Goal: Transaction & Acquisition: Download file/media

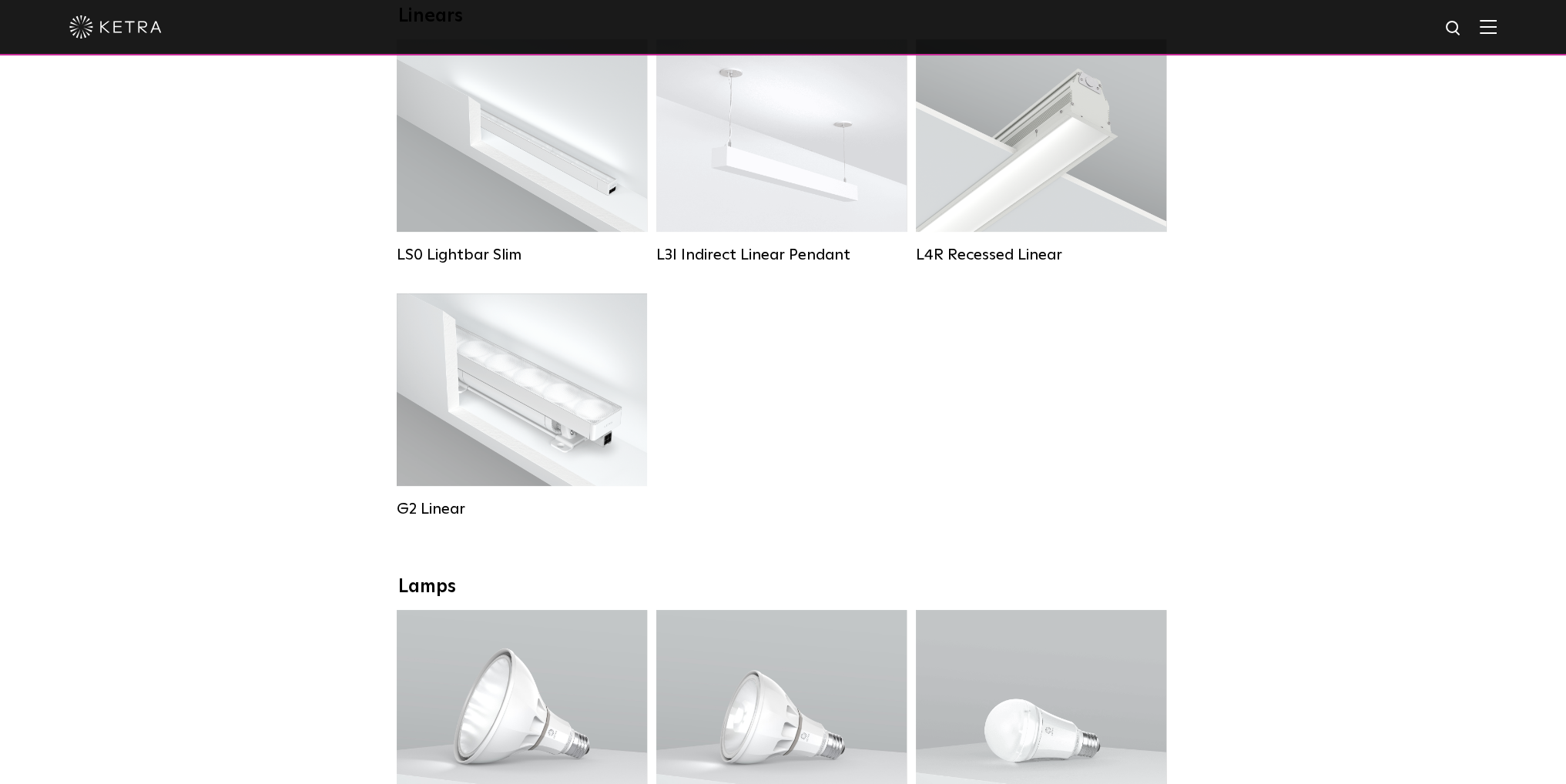
scroll to position [616, 0]
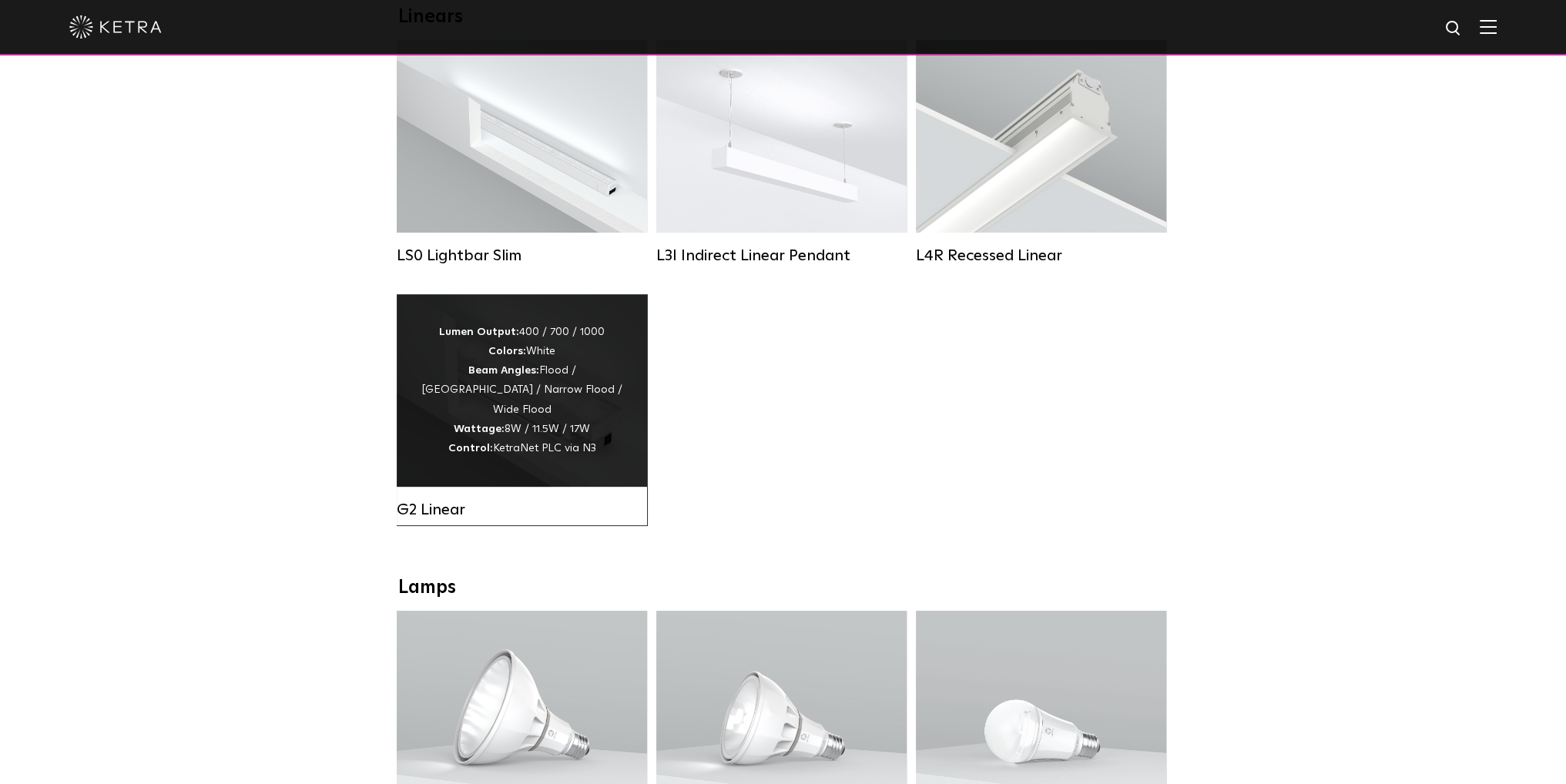
click at [529, 423] on div "Lumen Output: 400 / 700 / 1000 Colors: White Beam Angles: Flood / Graze / Narro…" at bounding box center [522, 391] width 205 height 136
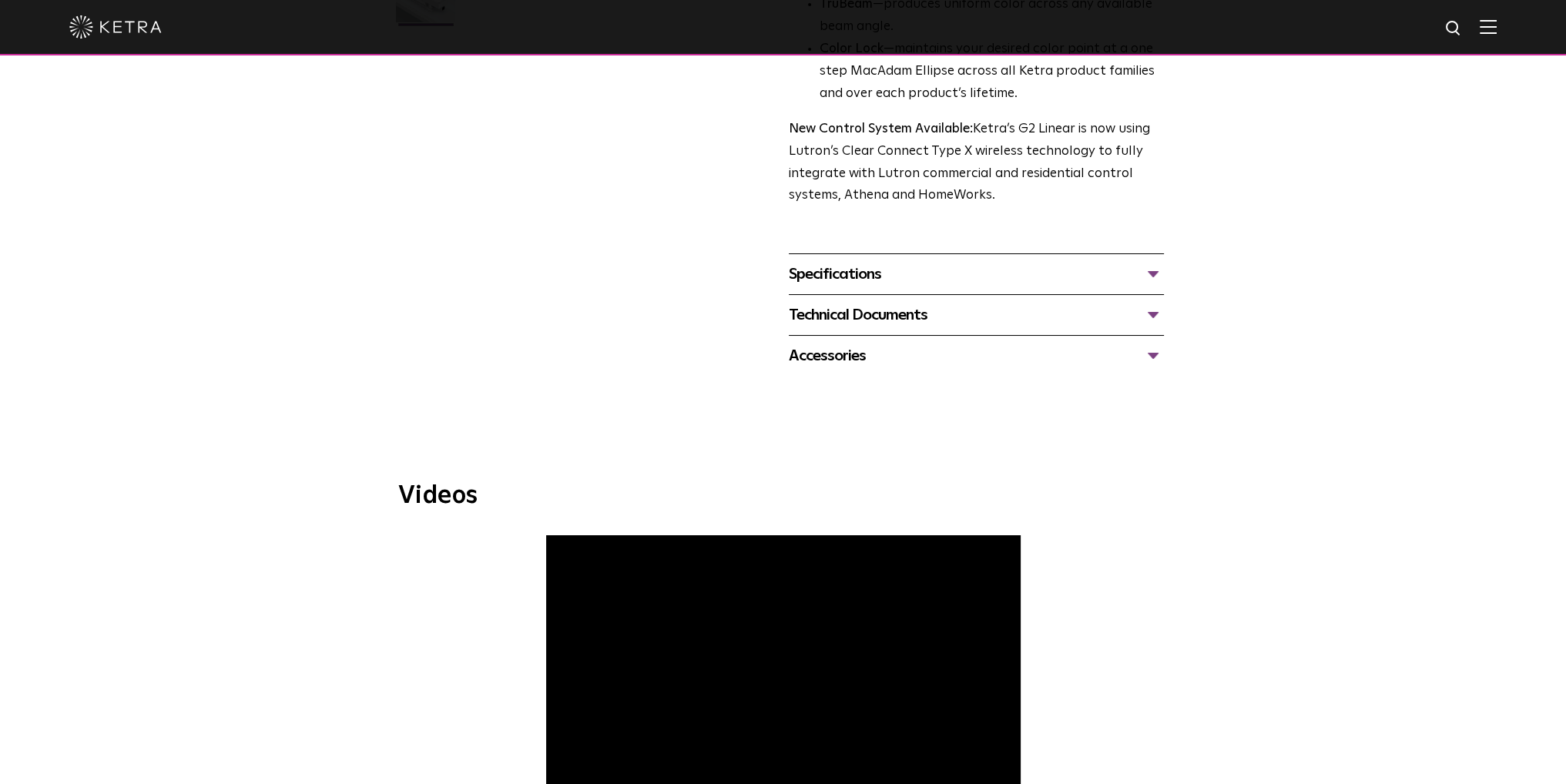
scroll to position [539, 0]
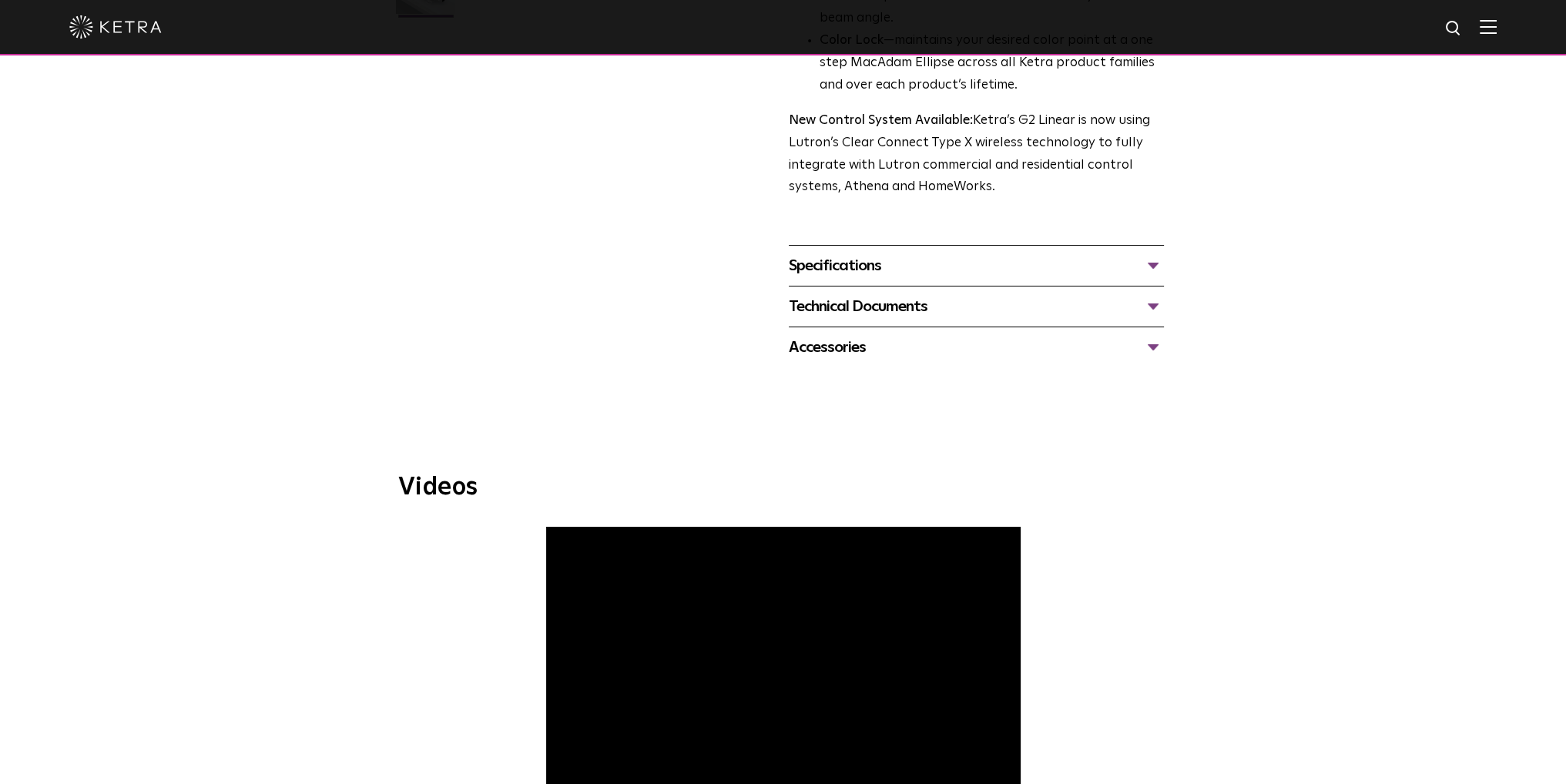
click at [934, 273] on div "Specifications" at bounding box center [976, 266] width 375 height 25
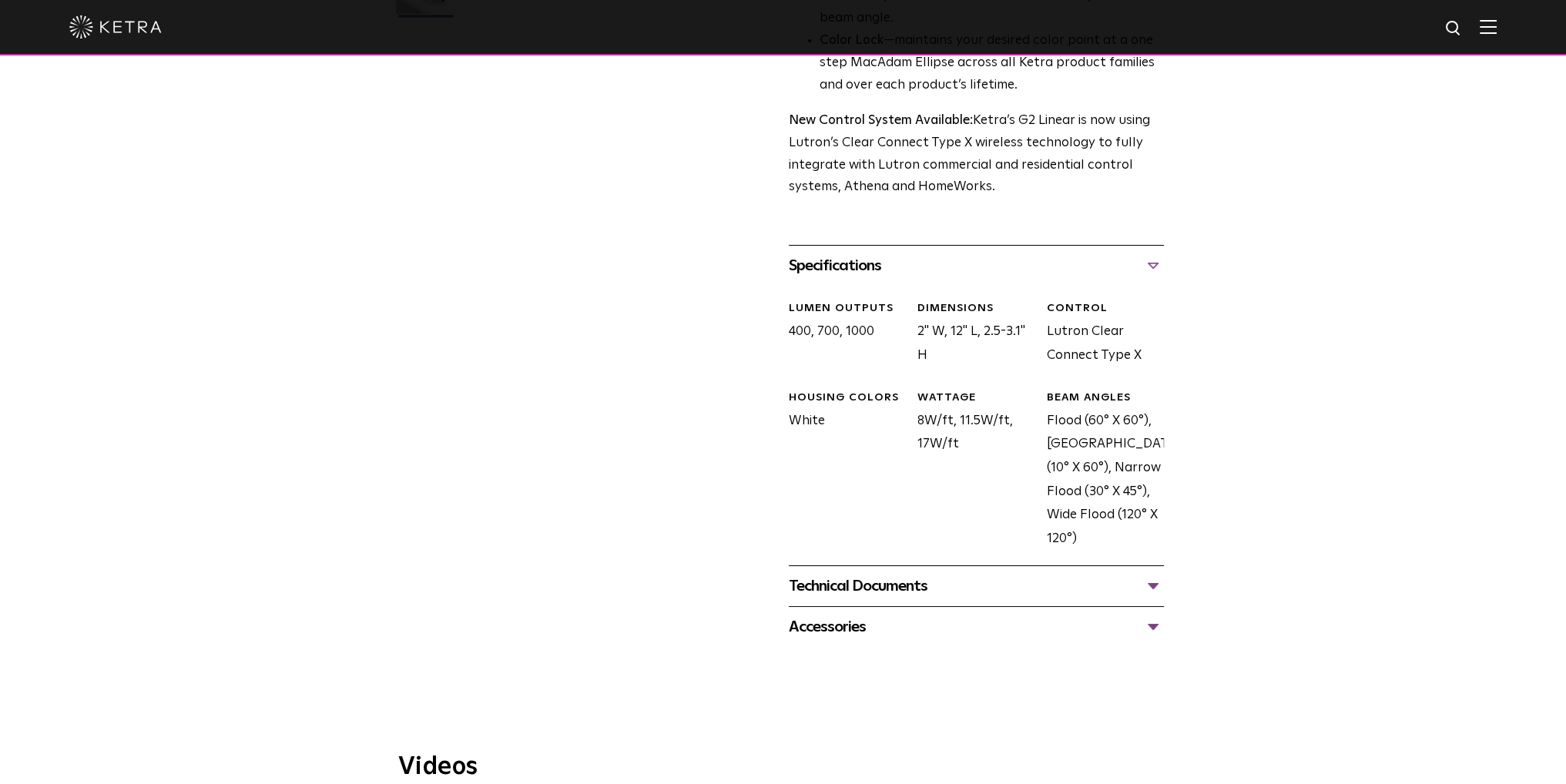
click at [892, 586] on div "Technical Documents" at bounding box center [976, 586] width 375 height 25
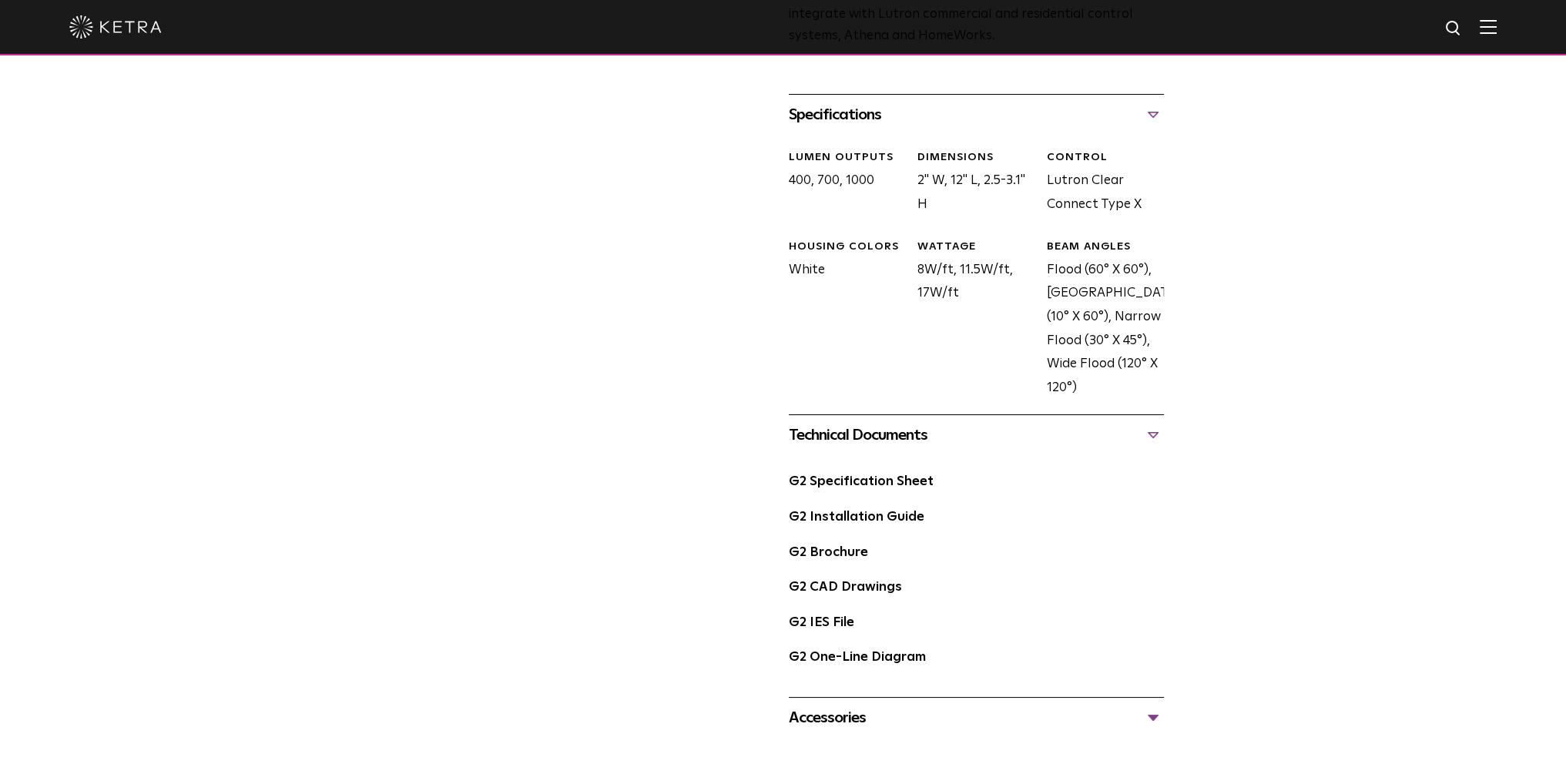
scroll to position [693, 0]
click at [881, 475] on link "G2 Specification Sheet" at bounding box center [862, 478] width 145 height 14
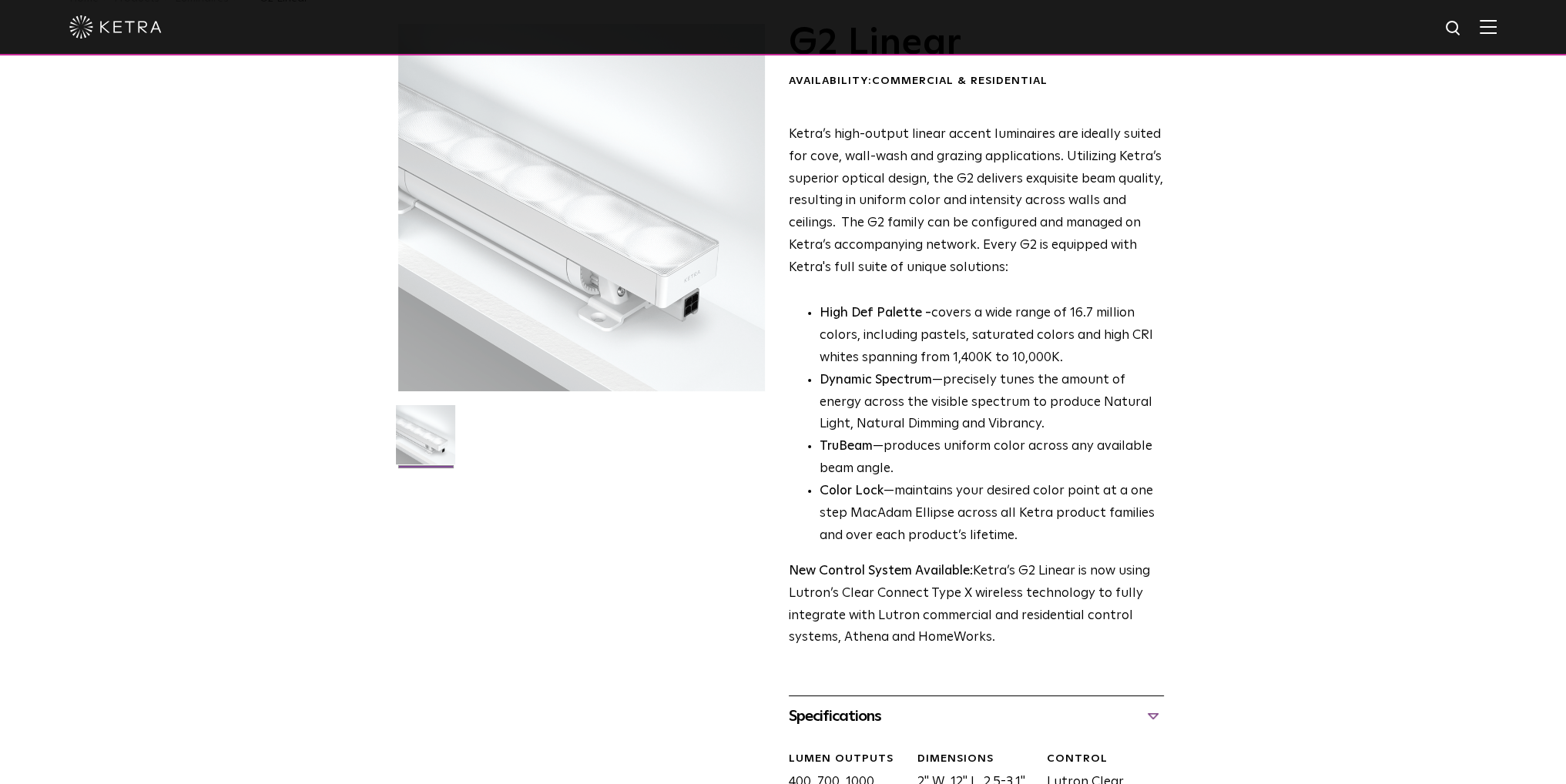
scroll to position [0, 0]
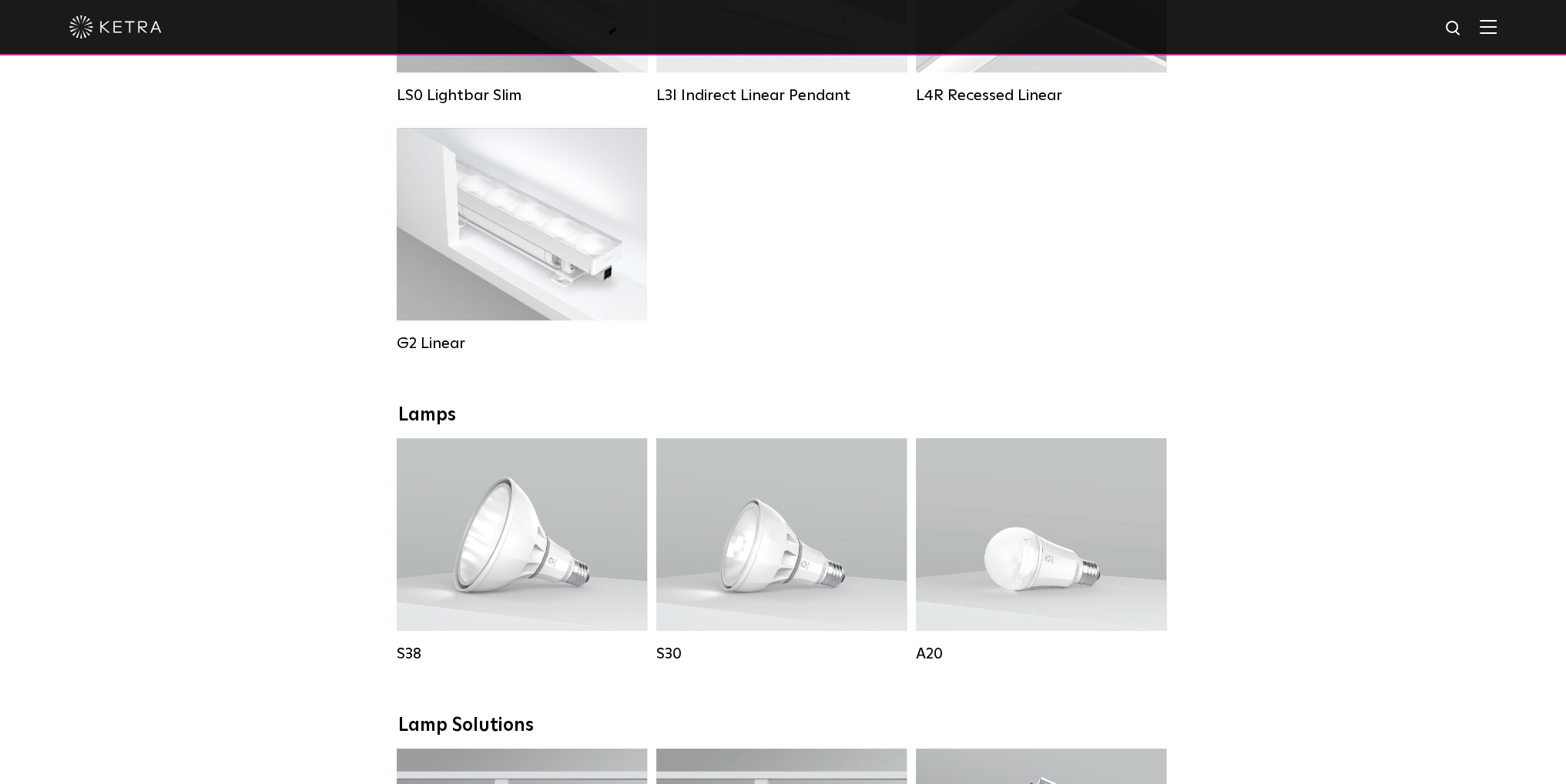
scroll to position [616, 0]
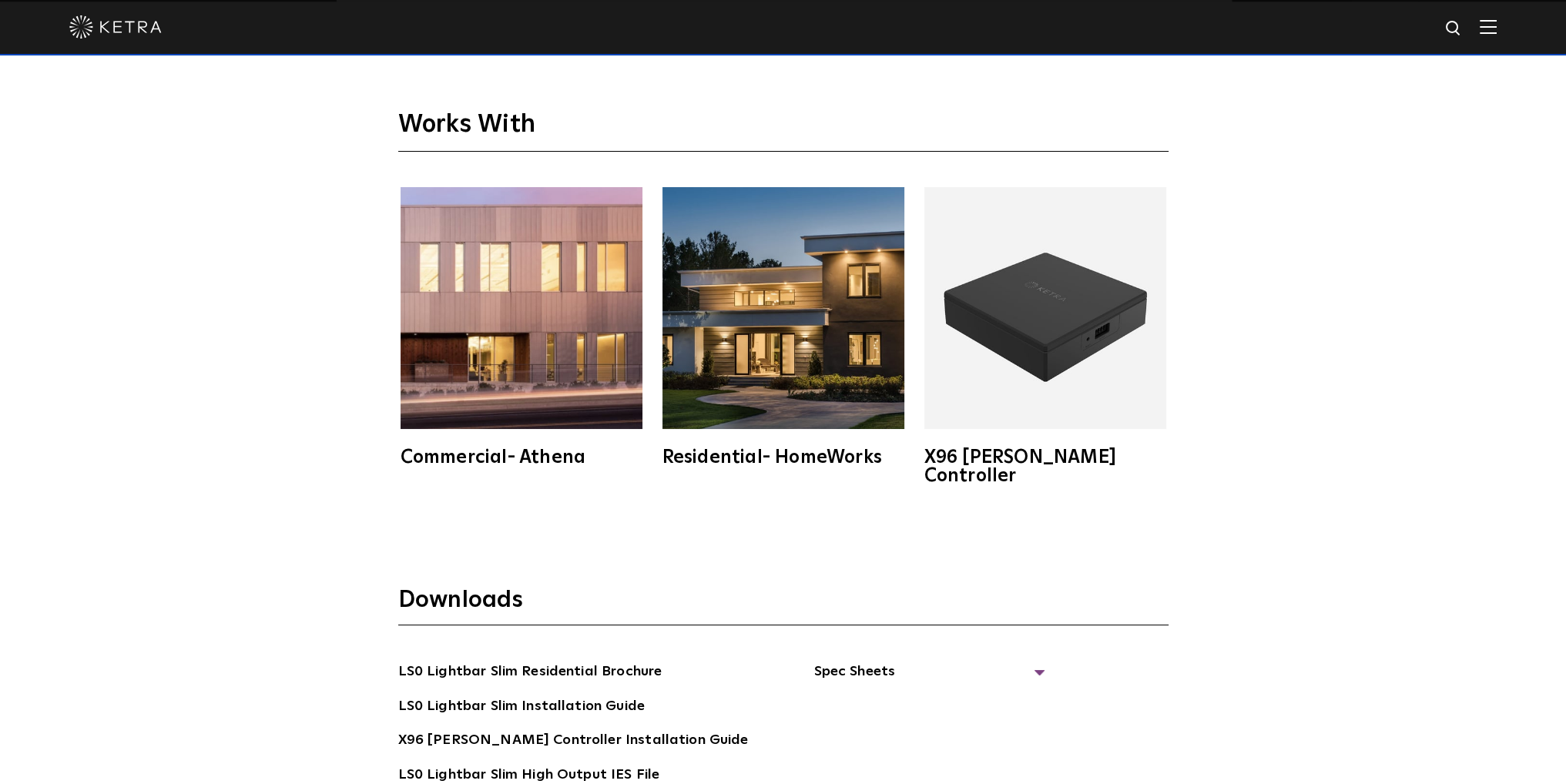
scroll to position [3080, 0]
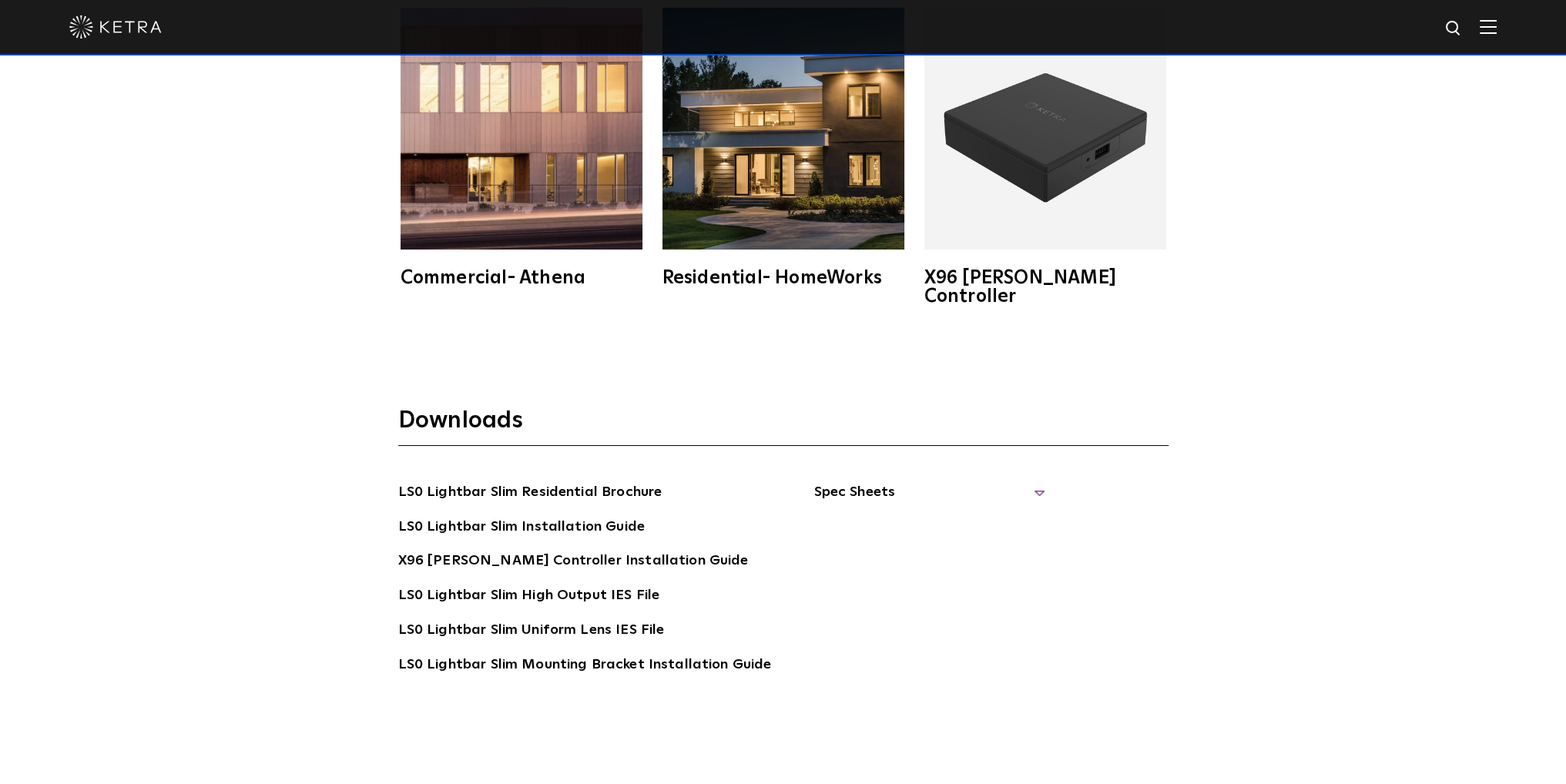
click at [867, 481] on span "Spec Sheets" at bounding box center [929, 498] width 232 height 34
click at [888, 515] on link "LS0 Lightbar Slim Spec Sheet" at bounding box center [931, 527] width 198 height 25
